Goal: Find specific page/section: Find specific page/section

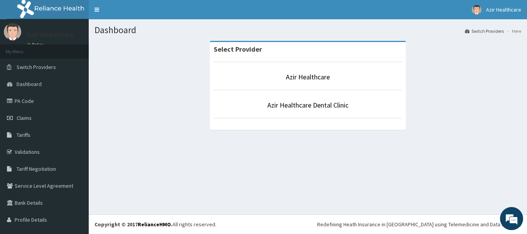
click at [273, 73] on p "Azir Healthcare" at bounding box center [308, 77] width 188 height 10
click at [289, 77] on link "Azir Healthcare" at bounding box center [308, 77] width 44 height 9
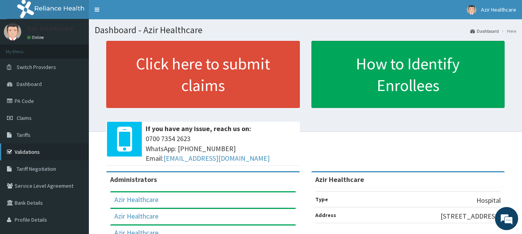
click at [19, 149] on link "Validations" at bounding box center [44, 152] width 89 height 17
click at [21, 155] on link "Validations" at bounding box center [44, 152] width 89 height 17
